Goal: Transaction & Acquisition: Download file/media

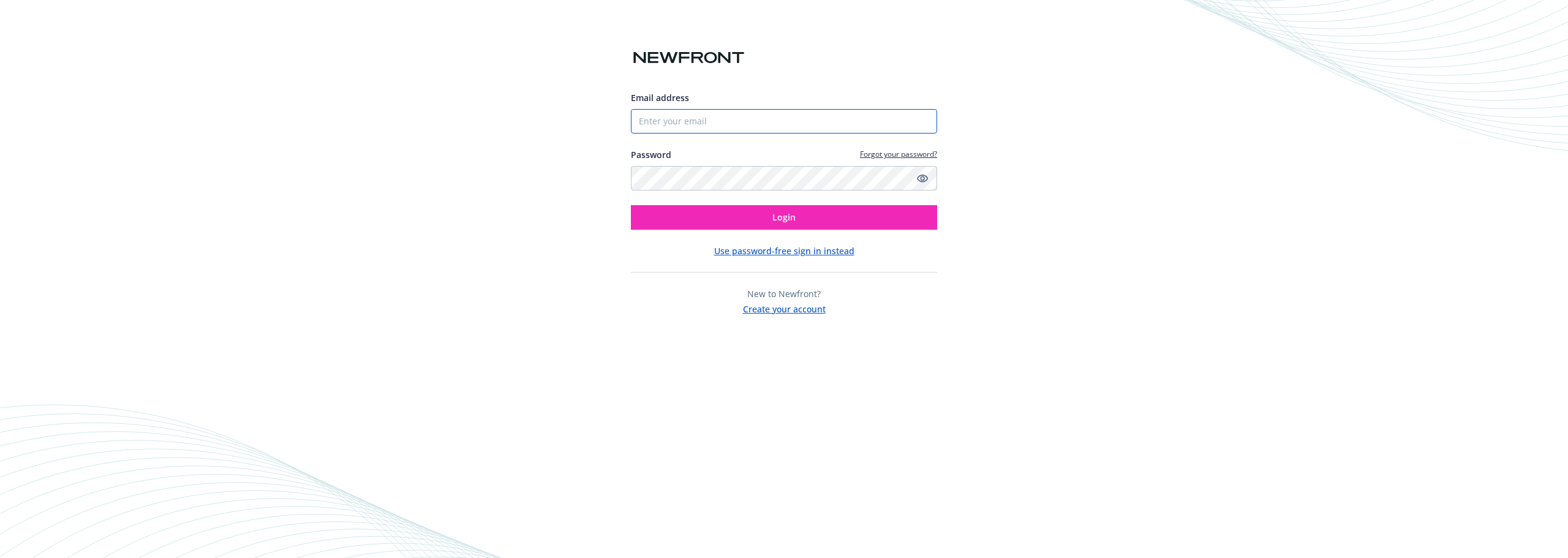
click at [677, 123] on input "Email address" at bounding box center [784, 121] width 306 height 24
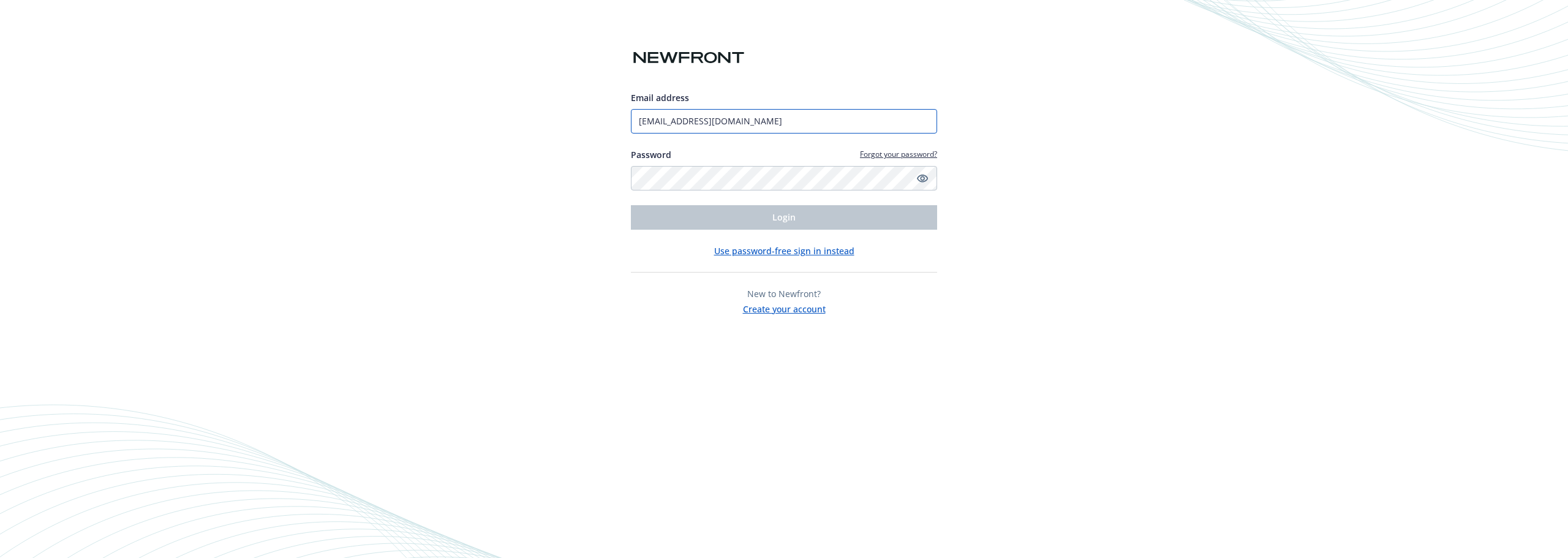
type input "[EMAIL_ADDRESS][DOMAIN_NAME]"
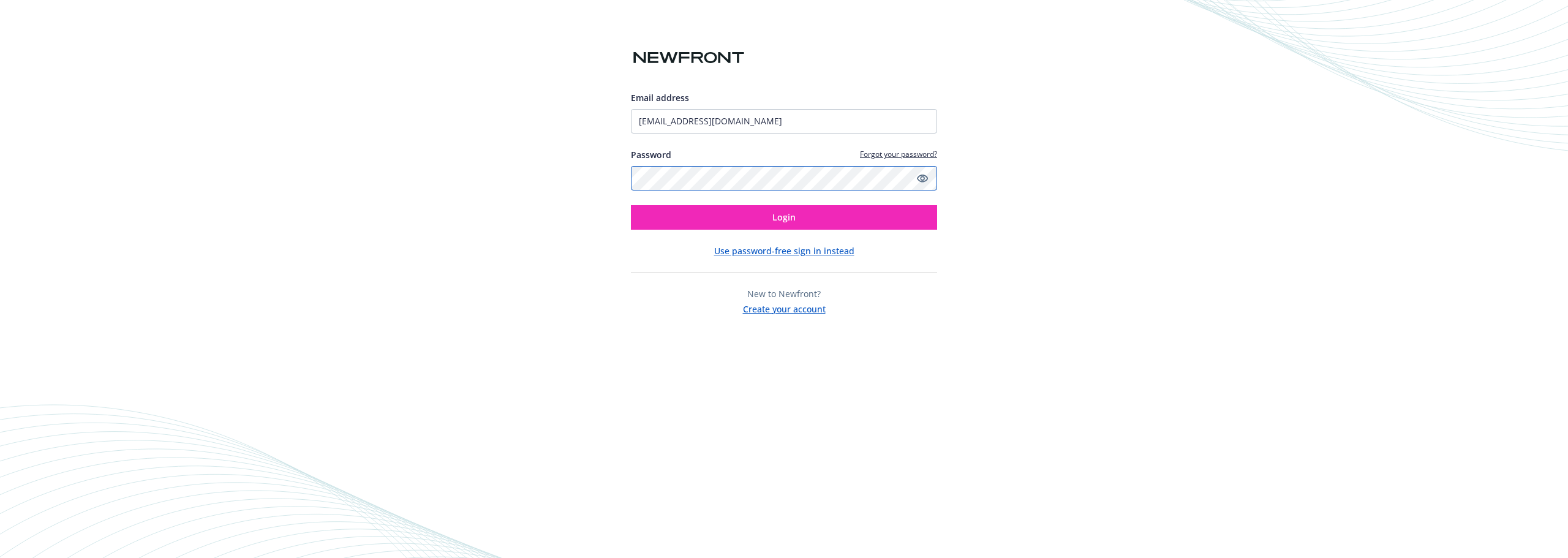
click at [631, 206] on button "Login" at bounding box center [784, 218] width 306 height 24
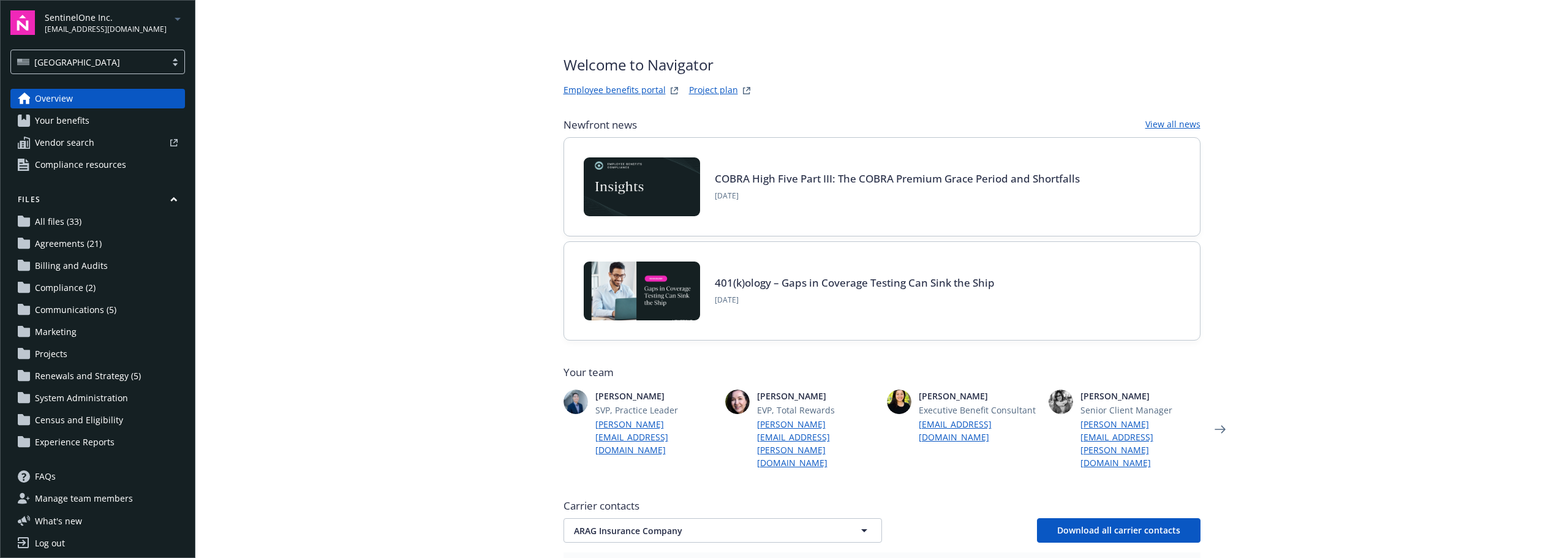
click at [111, 24] on span "[EMAIL_ADDRESS][DOMAIN_NAME]" at bounding box center [105, 29] width 122 height 11
click at [82, 270] on span "Plaid Inc." at bounding box center [99, 274] width 99 height 25
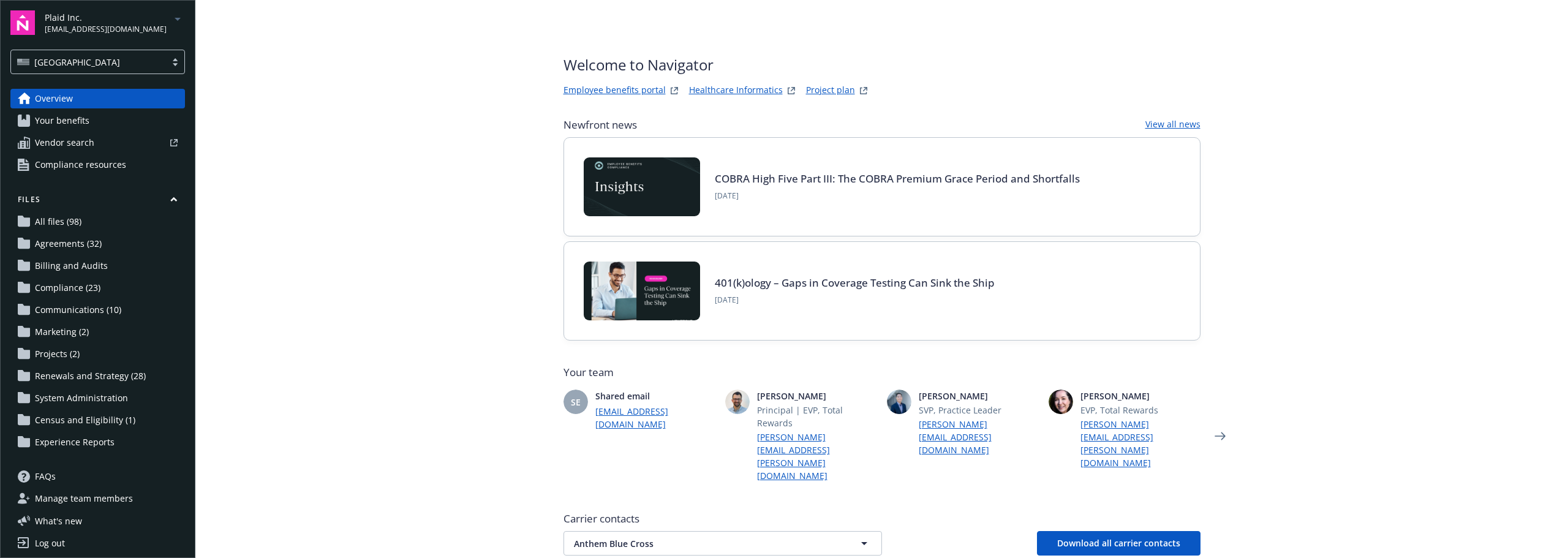
click at [82, 247] on span "Agreements (32)" at bounding box center [68, 244] width 66 height 20
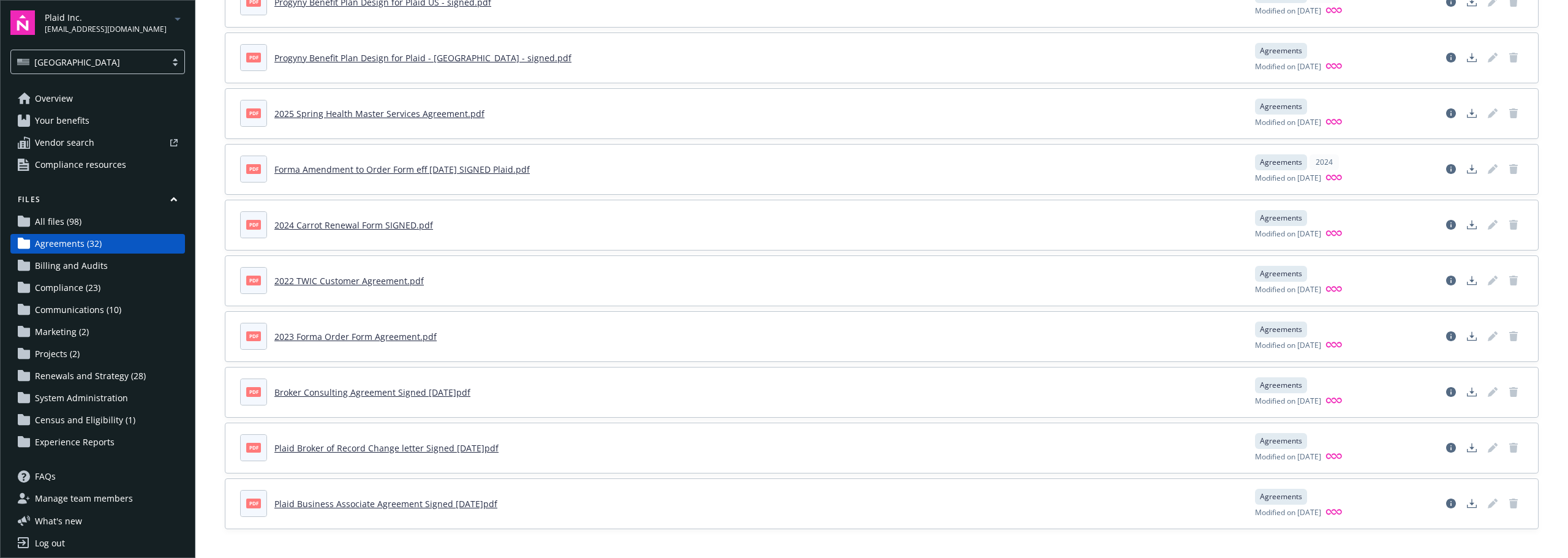
scroll to position [1355, 0]
click at [351, 396] on link "Broker Consulting Agreement Signed [DATE]pdf" at bounding box center [372, 392] width 196 height 11
click at [1467, 389] on icon "Download document" at bounding box center [1471, 391] width 10 height 10
